Goal: Transaction & Acquisition: Download file/media

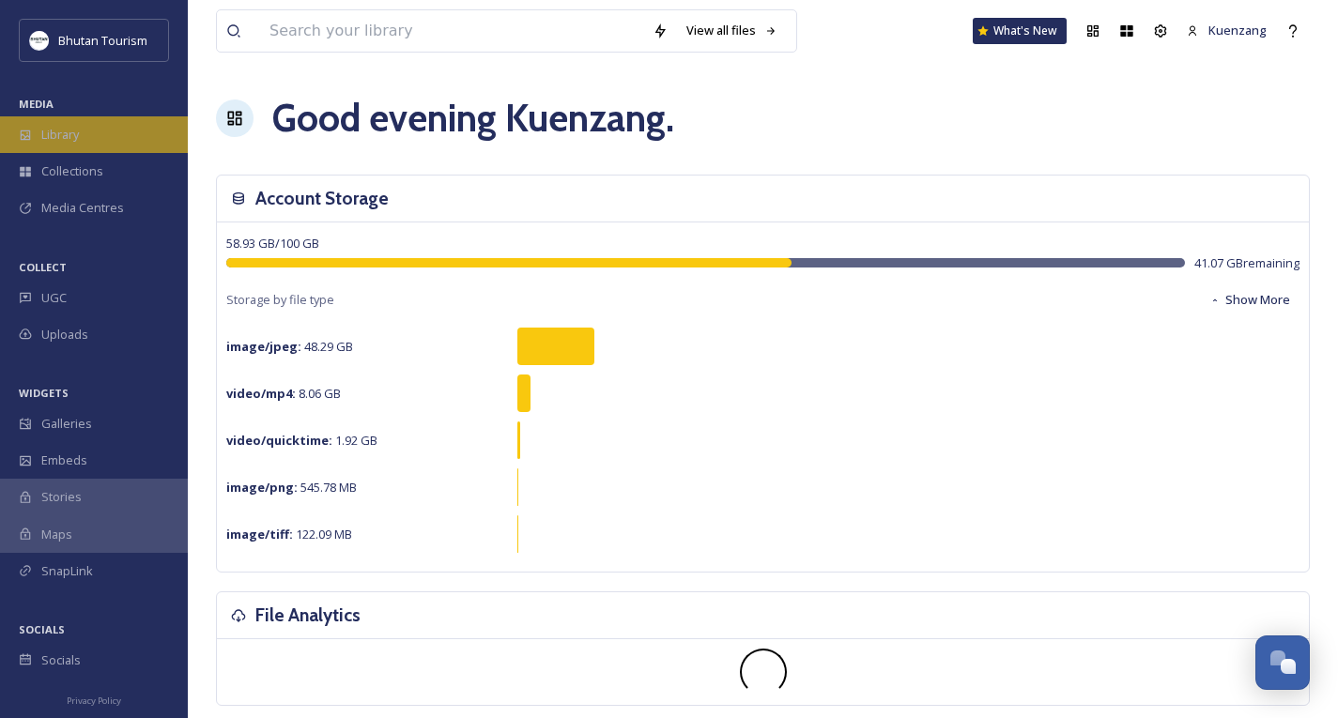
click at [81, 136] on div "Library" at bounding box center [94, 134] width 188 height 37
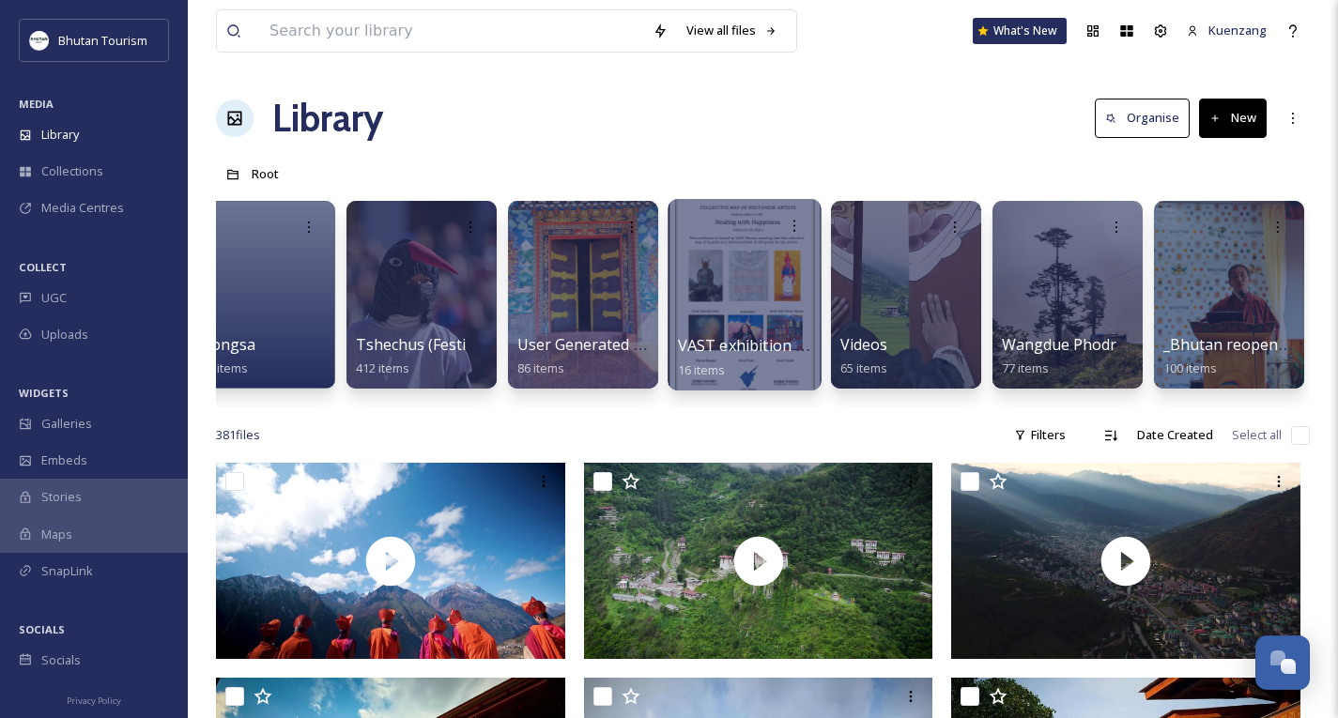
scroll to position [0, 6218]
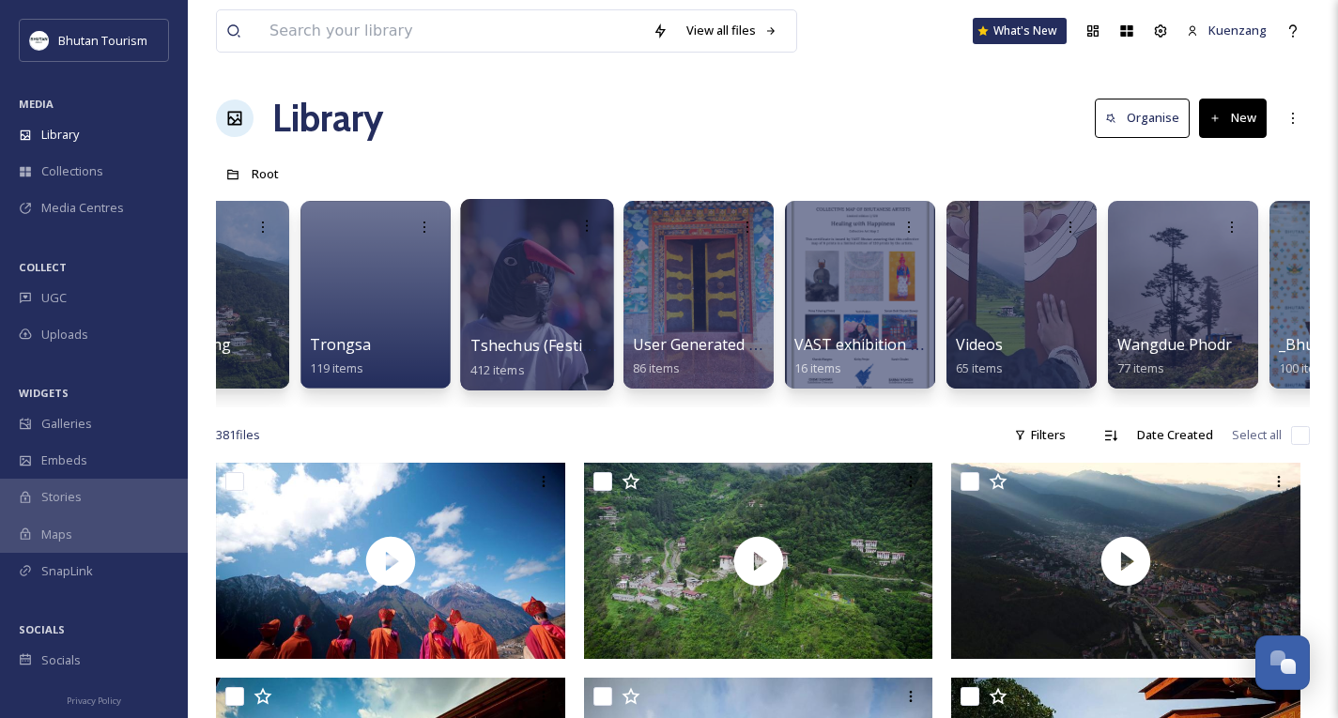
click at [492, 305] on div at bounding box center [536, 295] width 153 height 192
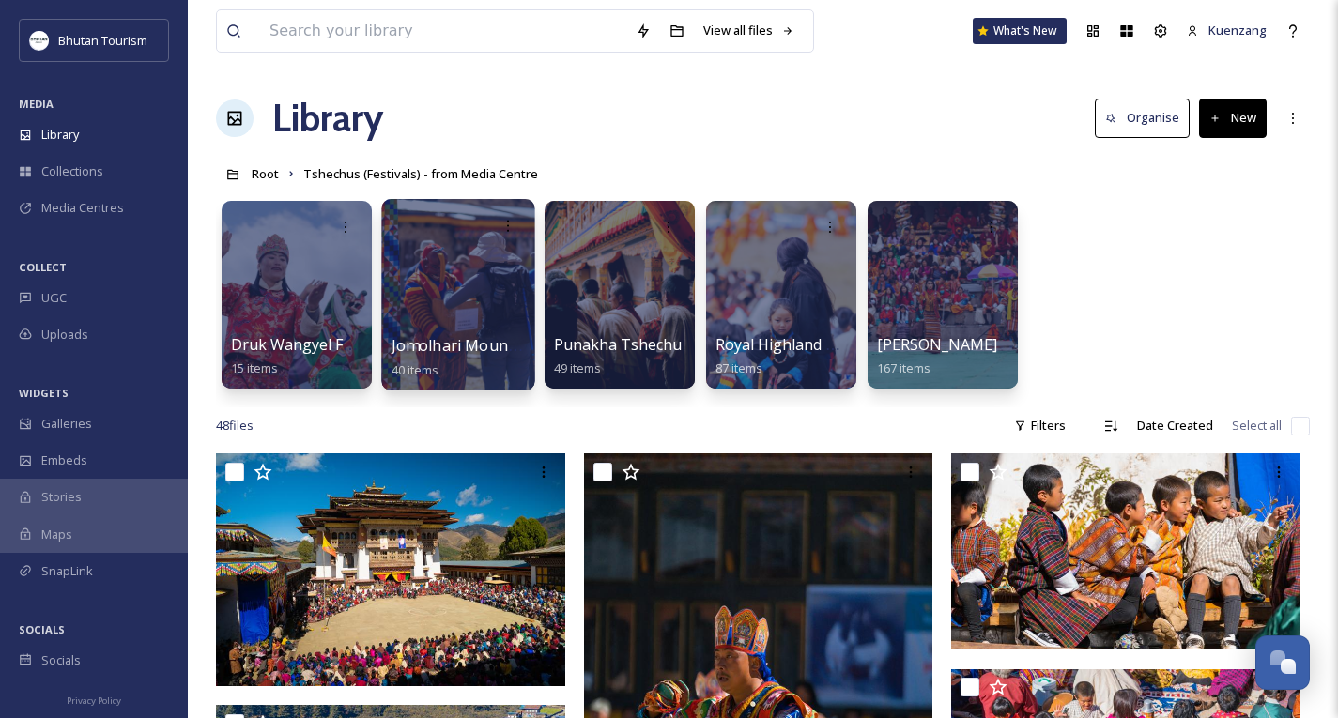
click at [475, 294] on div at bounding box center [457, 295] width 153 height 192
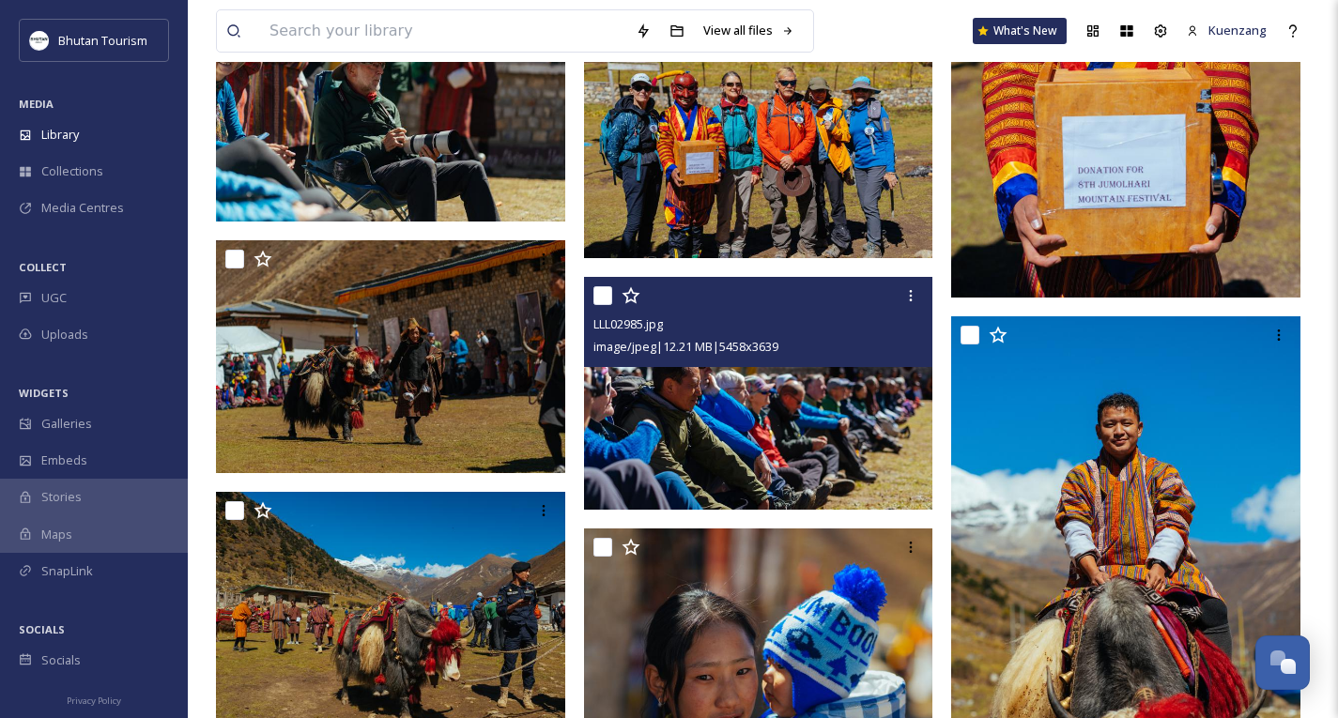
scroll to position [1585, 0]
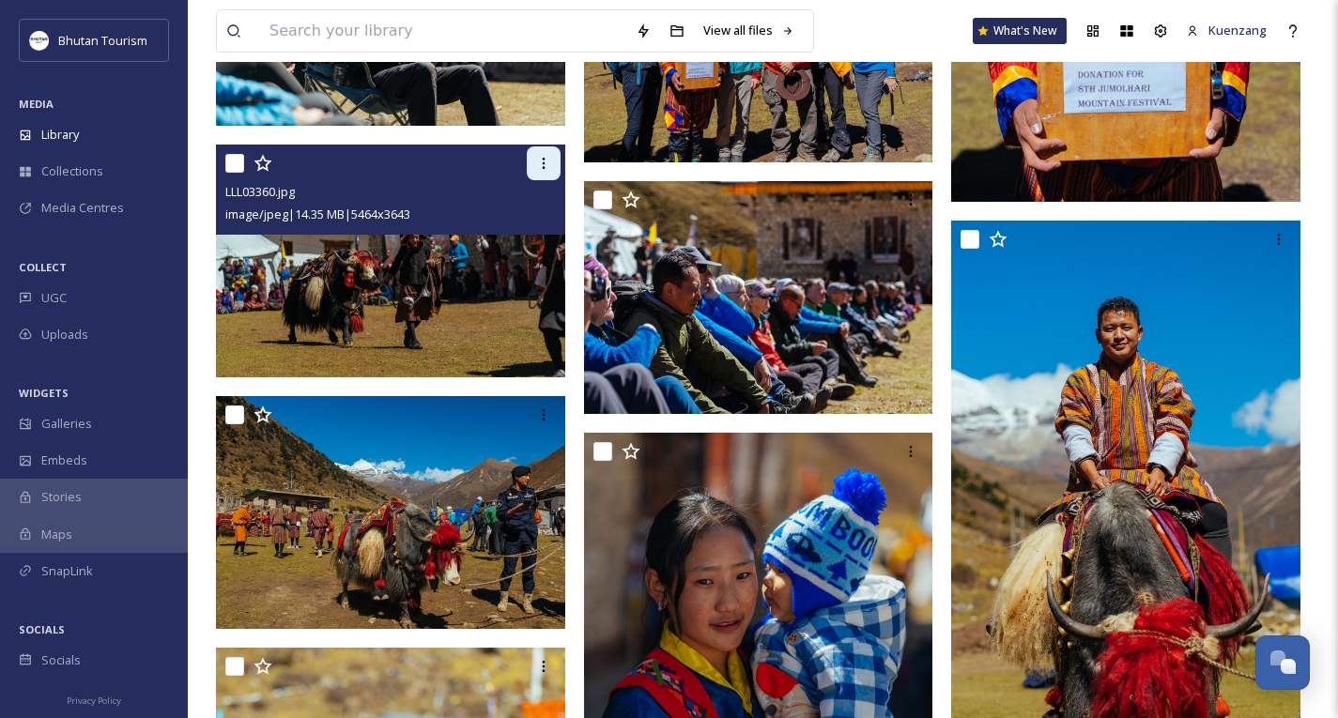
click at [539, 168] on icon at bounding box center [543, 163] width 15 height 15
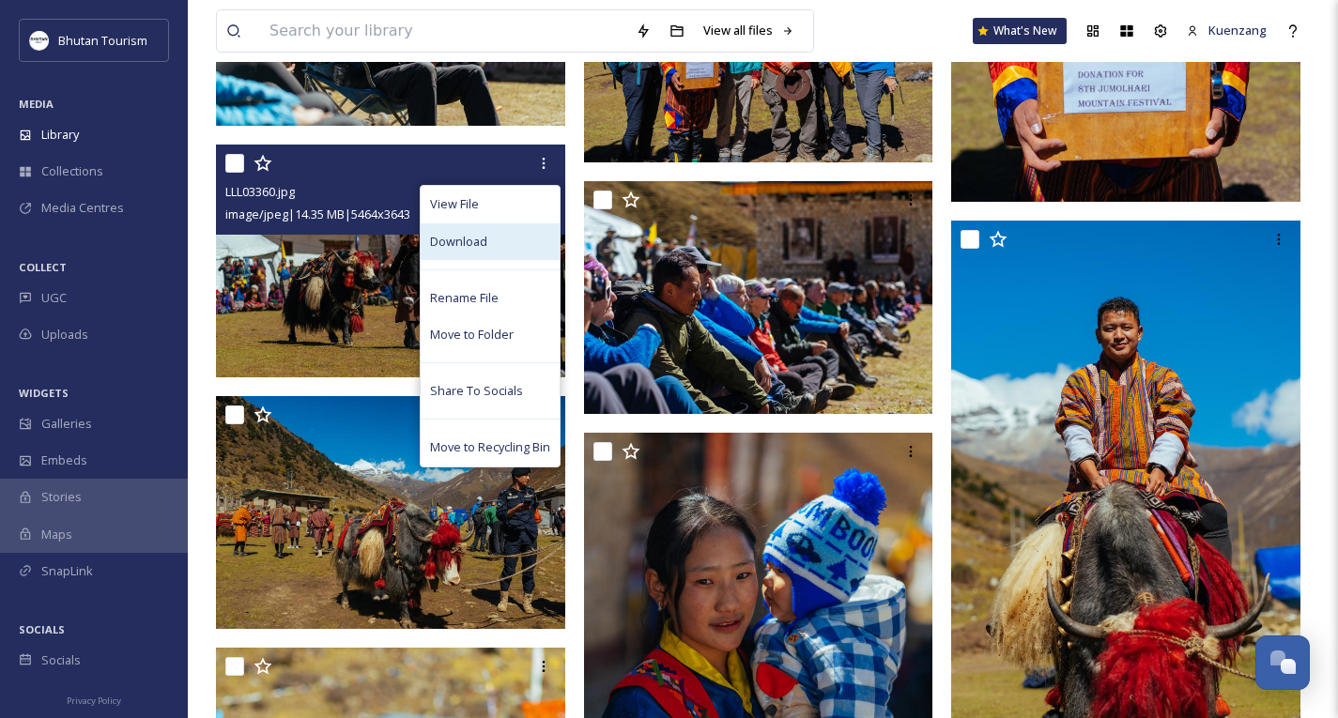
click at [465, 249] on span "Download" at bounding box center [458, 242] width 57 height 18
